Goal: Information Seeking & Learning: Check status

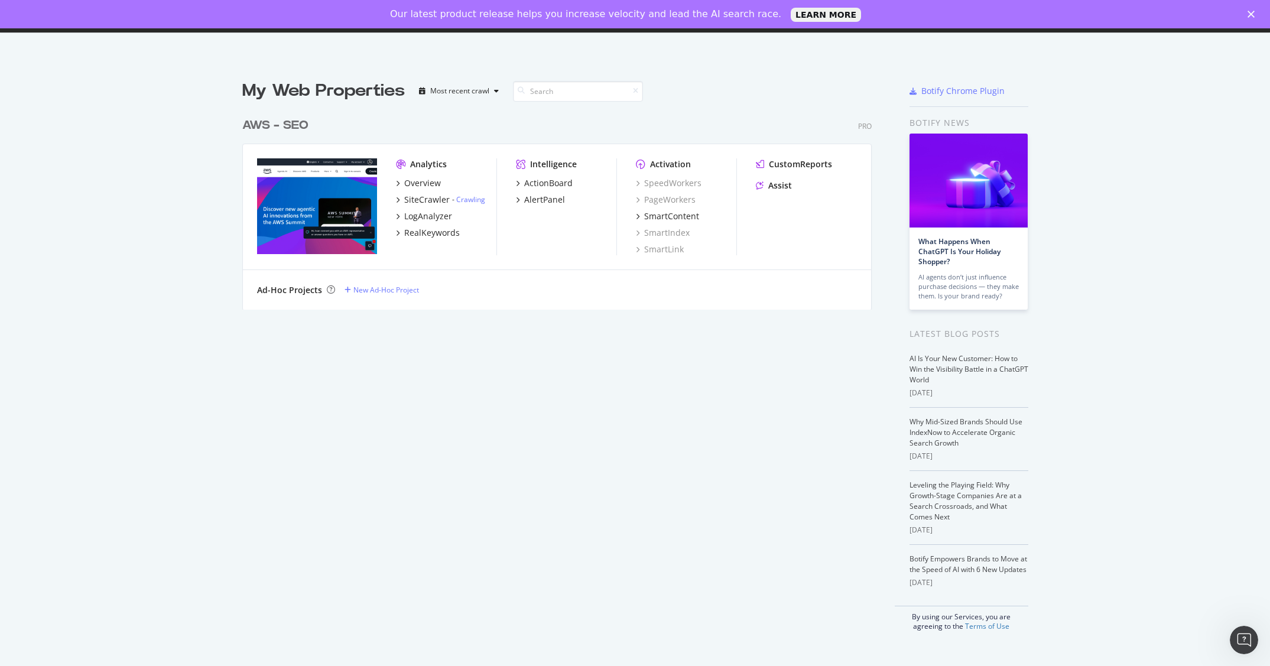
click at [278, 116] on div "AWS - SEO Pro Analytics Overview SiteCrawler - Crawling LogAnalyzer RealKeyword…" at bounding box center [561, 206] width 639 height 207
click at [280, 118] on div "AWS - SEO" at bounding box center [275, 125] width 66 height 17
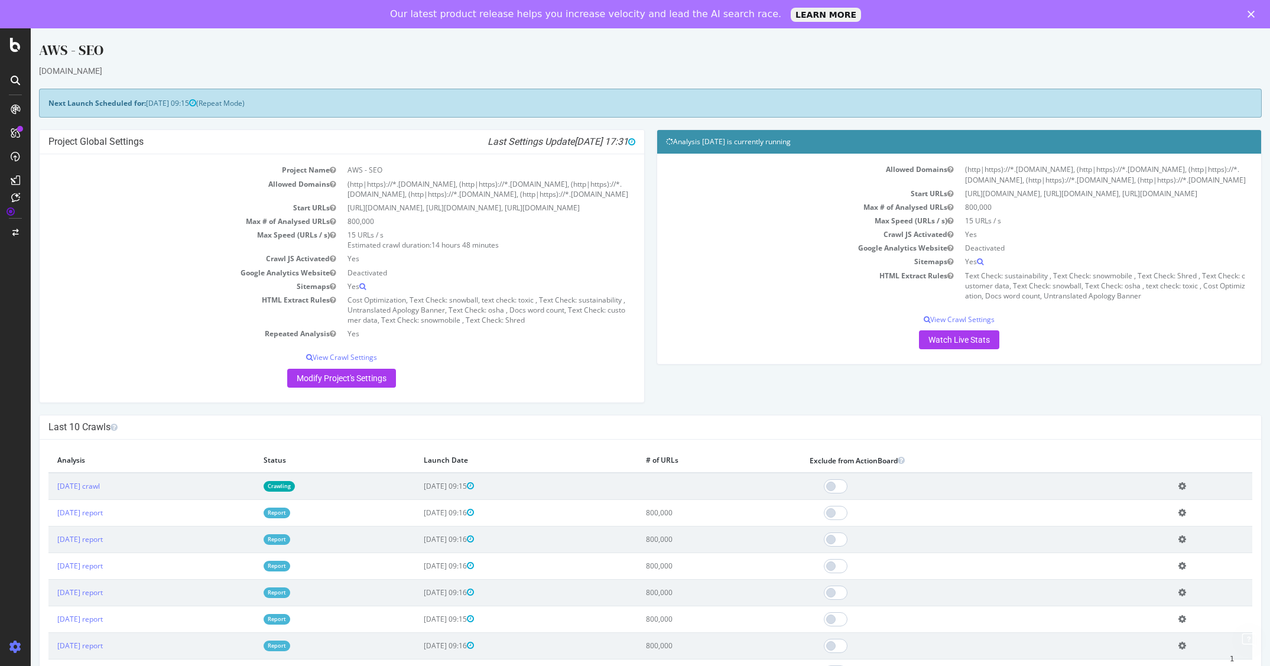
click at [194, 526] on td "[DATE] report" at bounding box center [151, 512] width 206 height 27
click at [103, 518] on link "[DATE] report" at bounding box center [80, 513] width 46 height 10
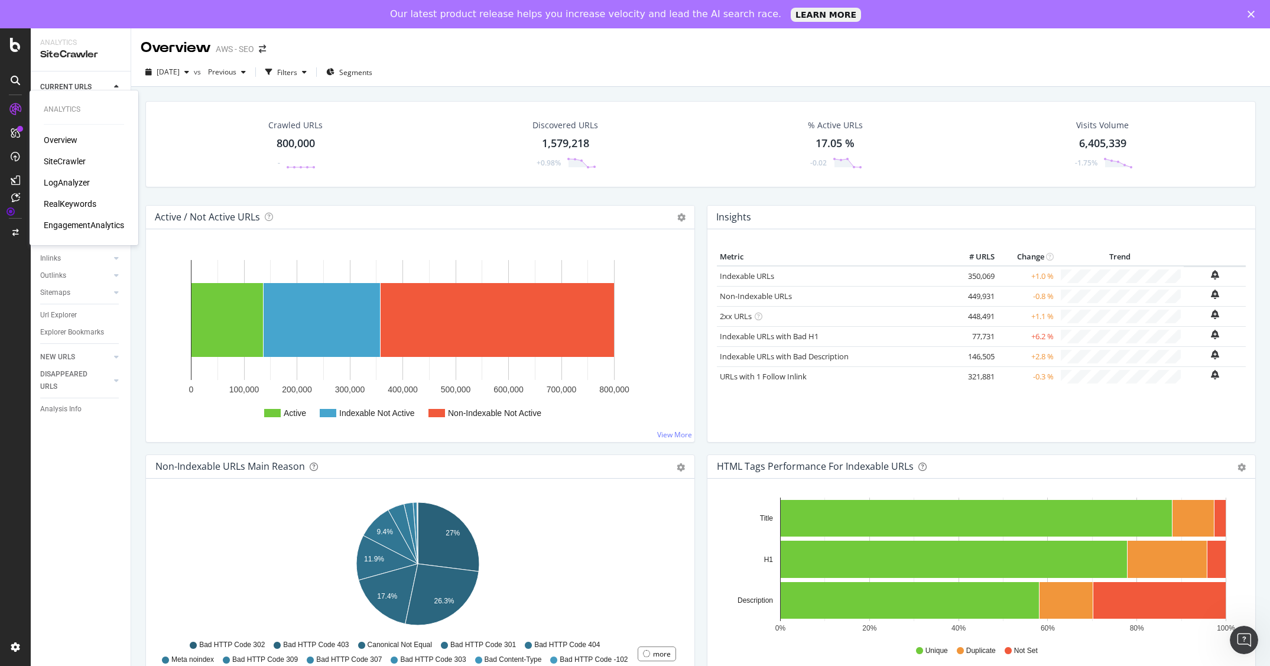
click at [79, 183] on div "LogAnalyzer" at bounding box center [67, 183] width 46 height 12
